Goal: Task Accomplishment & Management: Manage account settings

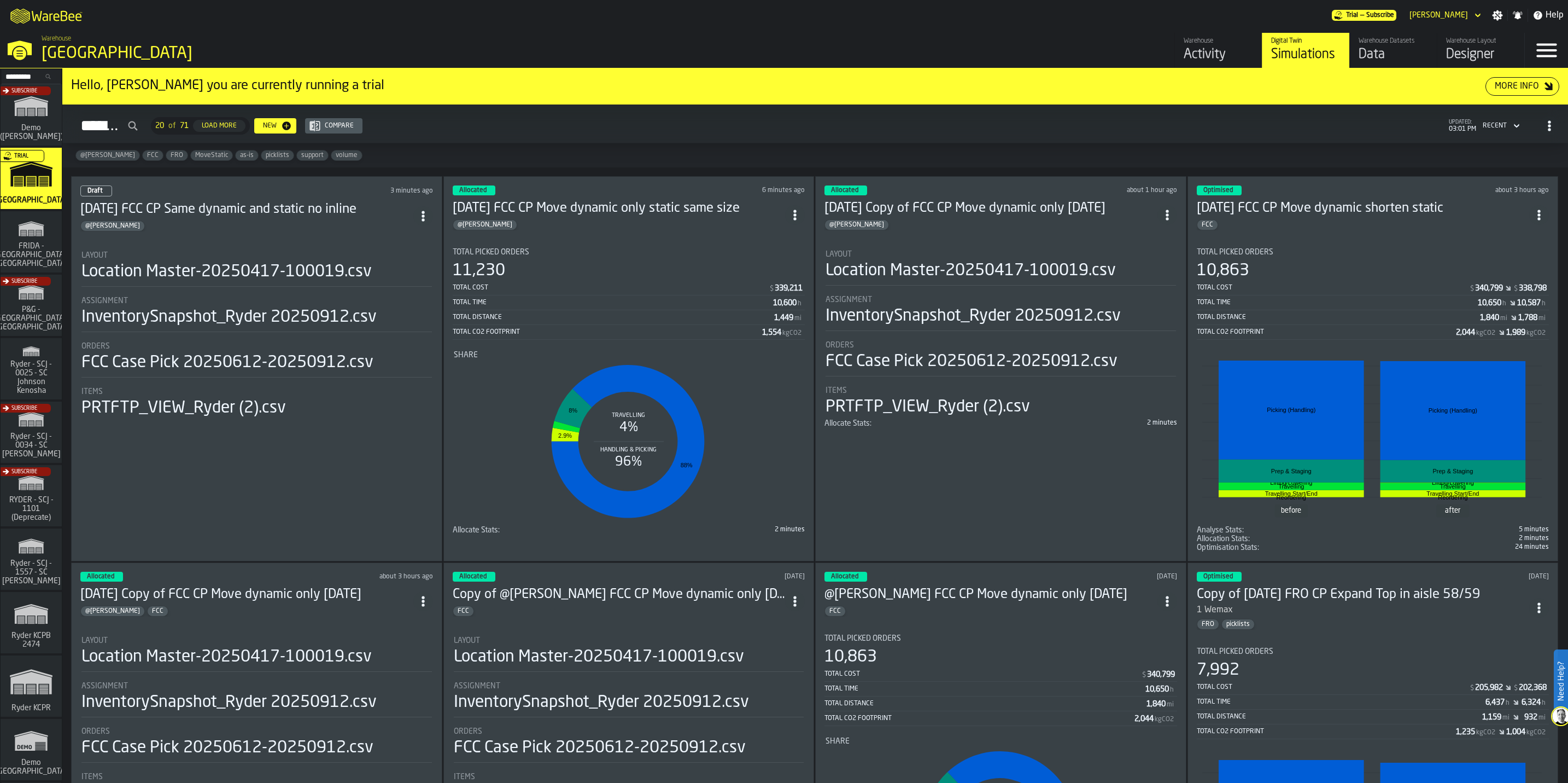
click at [30, 378] on span "Ryder - SCJ - 0025 - SC Johnson Kenosha" at bounding box center [31, 378] width 52 height 35
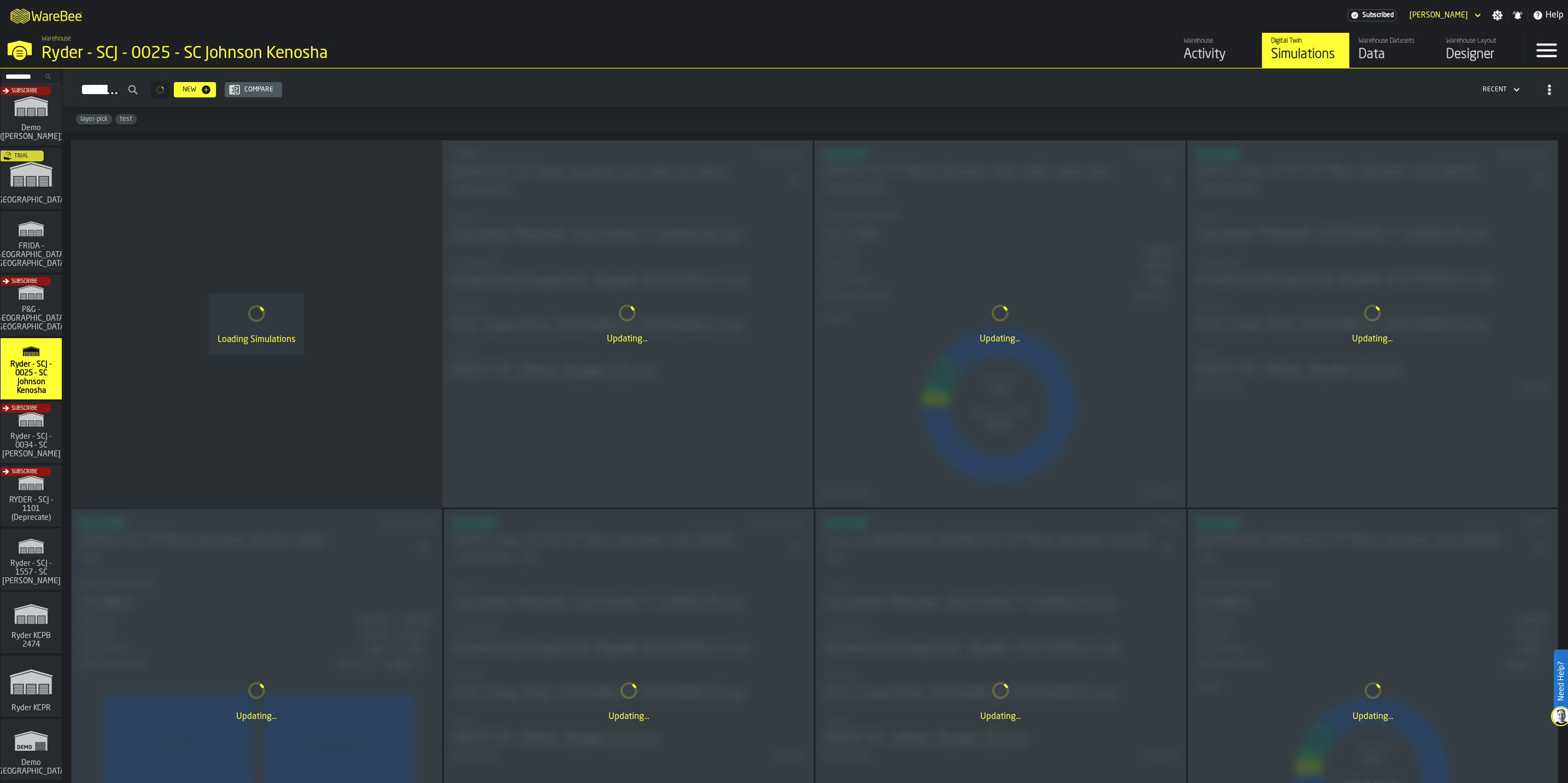
drag, startPoint x: 21, startPoint y: 243, endPoint x: 35, endPoint y: 238, distance: 14.9
click at [21, 243] on span "FRIDA - [GEOGRAPHIC_DATA], [GEOGRAPHIC_DATA]" at bounding box center [31, 255] width 78 height 26
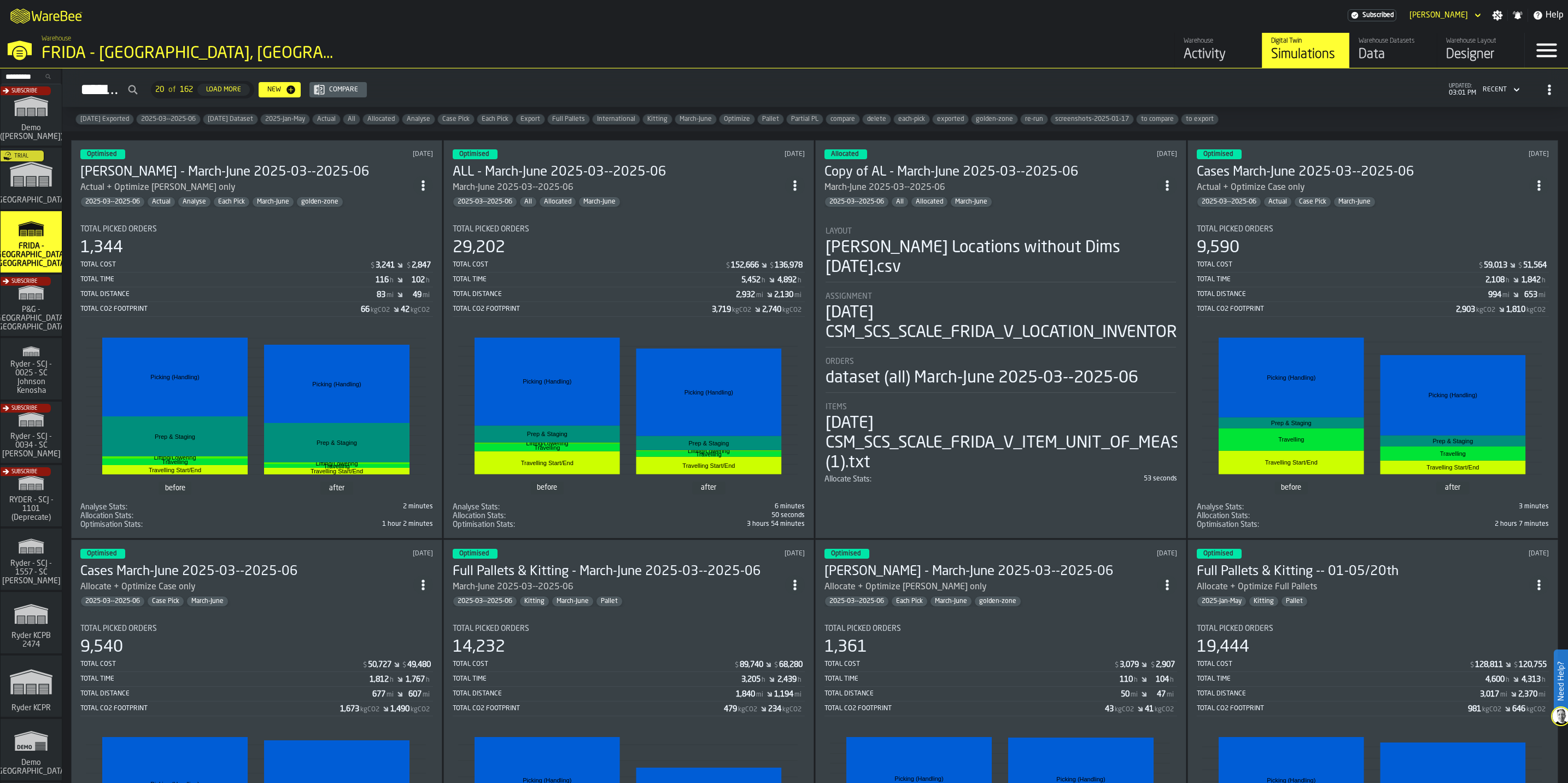
click at [1383, 48] on div "Data" at bounding box center [1394, 54] width 70 height 17
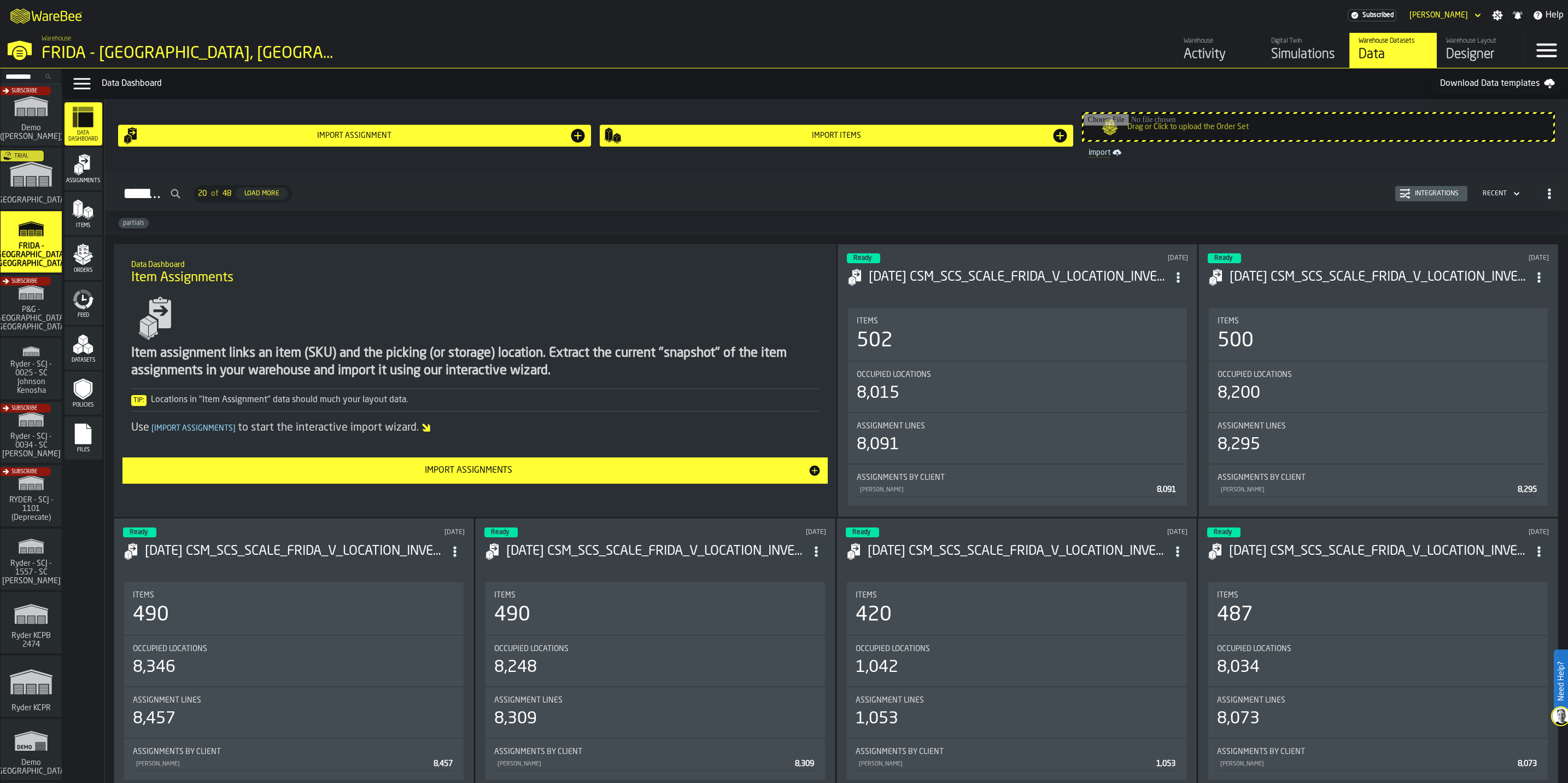
click at [87, 441] on rect "menu Files" at bounding box center [82, 438] width 16 height 8
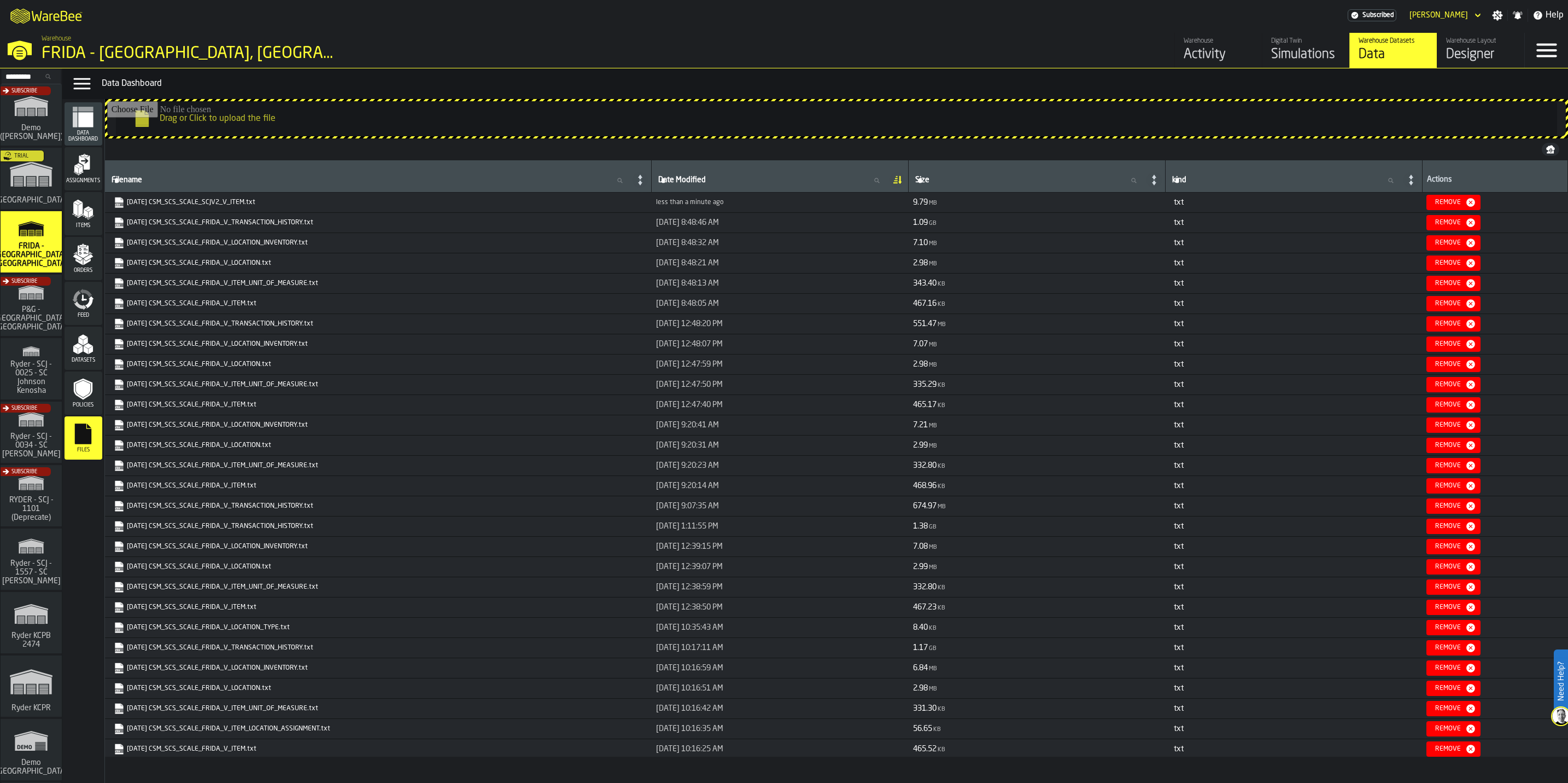
click at [1475, 201] on icon "button-Remove" at bounding box center [1470, 202] width 9 height 9
